Goal: Task Accomplishment & Management: Manage account settings

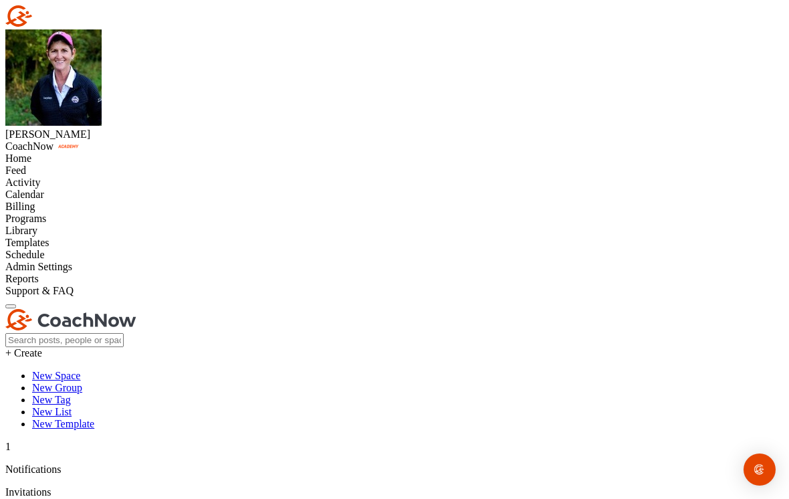
scroll to position [231, 0]
click at [49, 225] on div "Programs" at bounding box center [394, 219] width 778 height 12
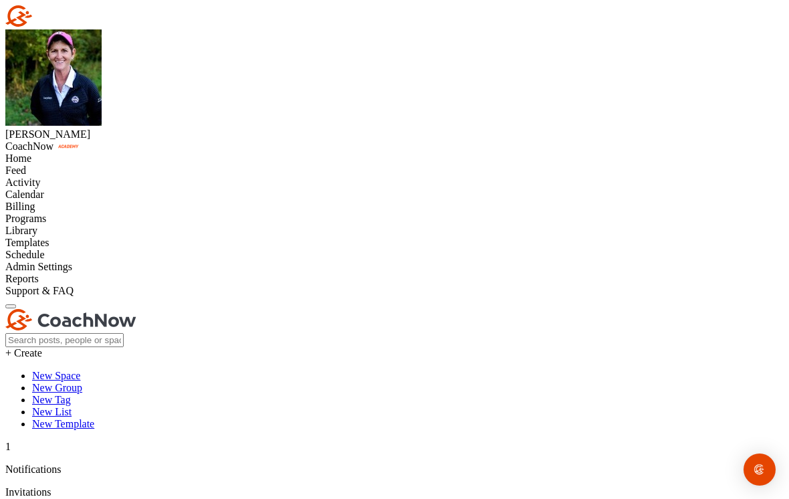
click at [68, 225] on div "Programs" at bounding box center [394, 219] width 778 height 12
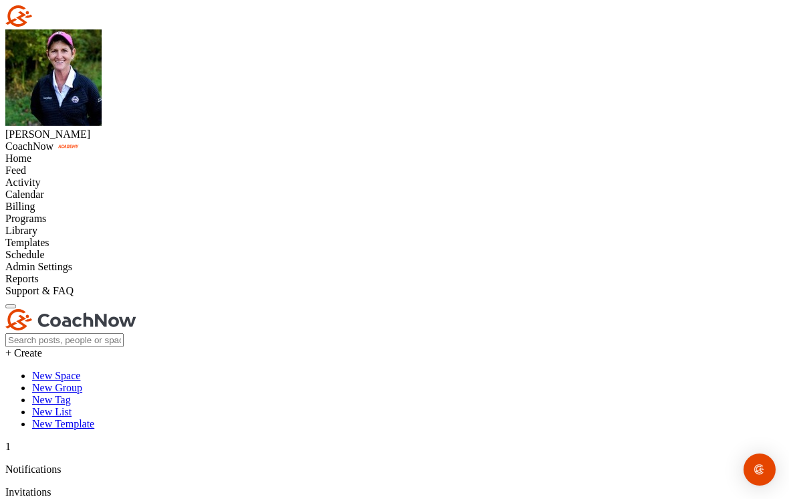
scroll to position [3217, 0]
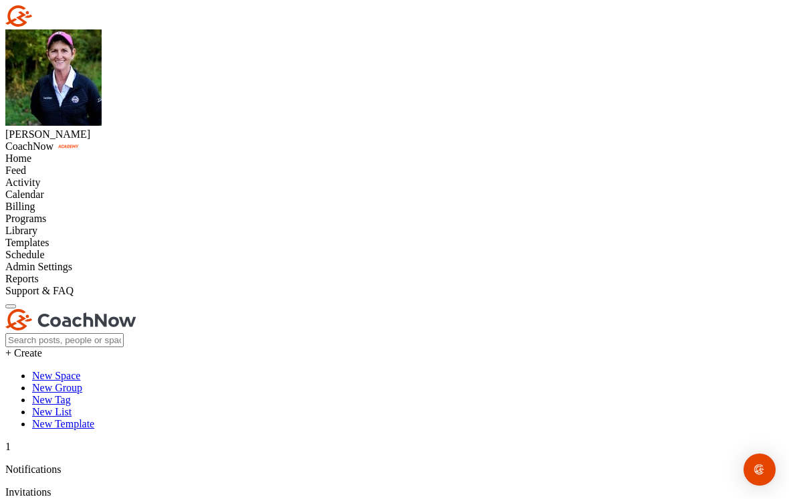
click at [45, 152] on div "Home" at bounding box center [394, 158] width 778 height 12
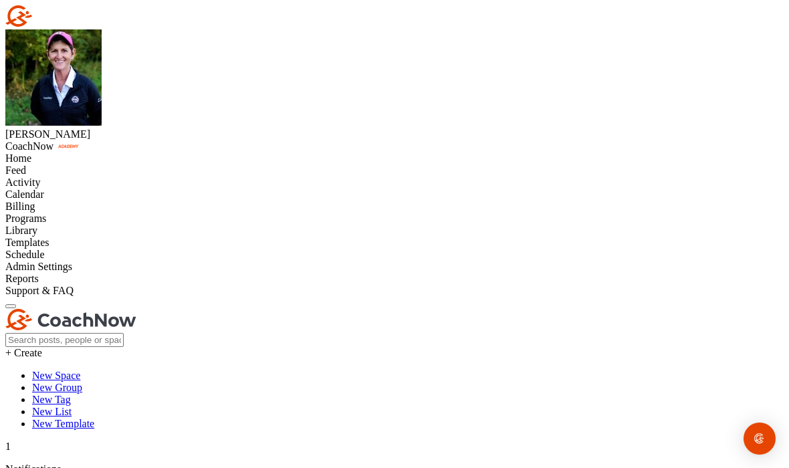
click at [70, 201] on div "Calendar" at bounding box center [394, 195] width 778 height 12
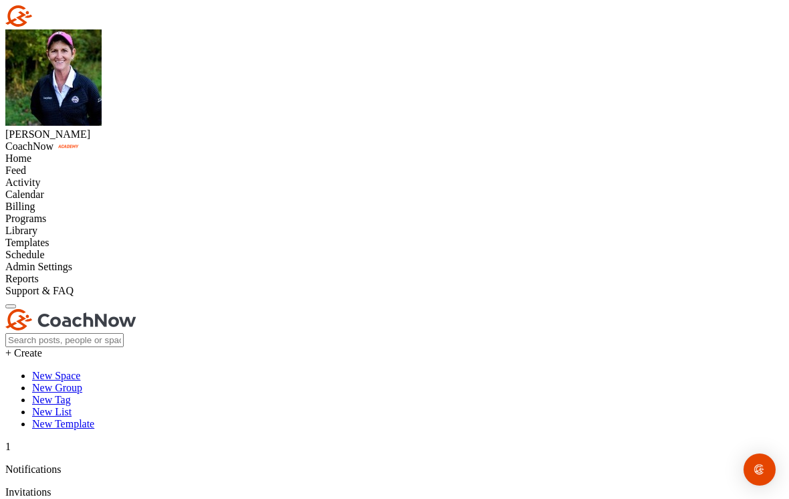
scroll to position [397, 0]
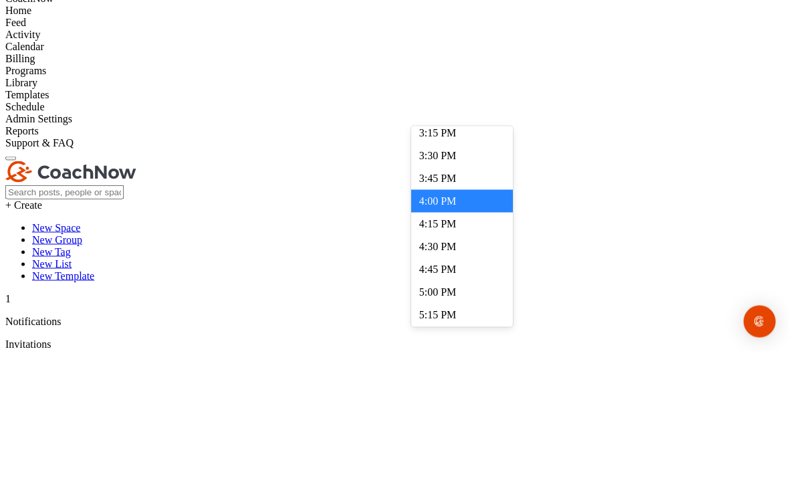
scroll to position [54, 0]
click at [447, 314] on div "3:45 PM" at bounding box center [462, 325] width 102 height 23
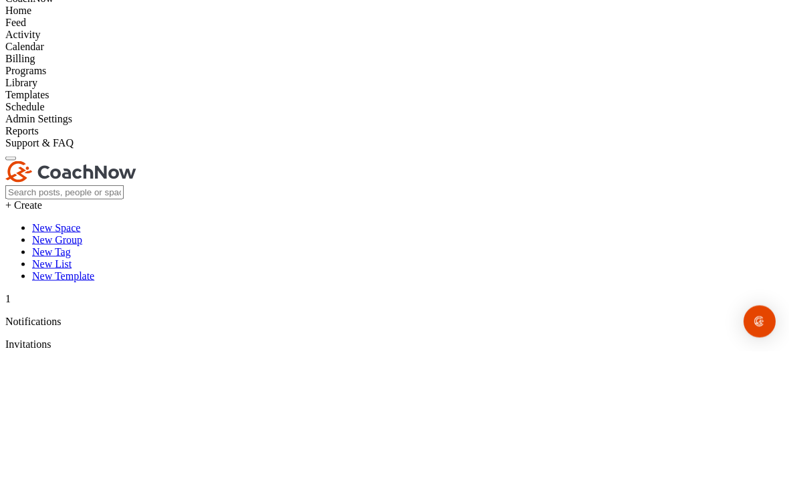
scroll to position [21, 0]
